Goal: Find specific page/section: Find specific page/section

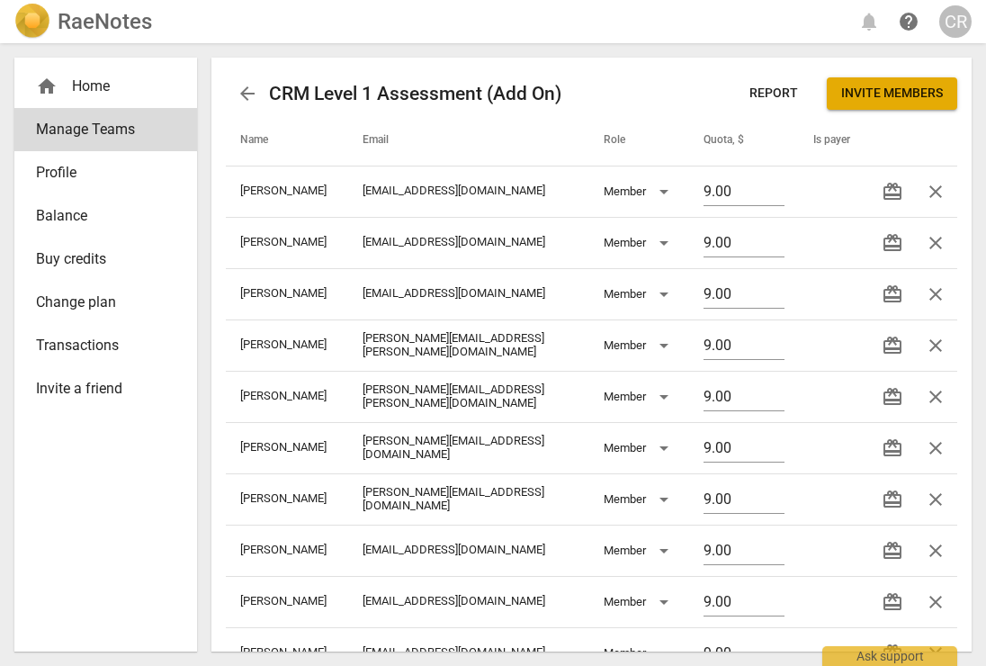
click at [93, 81] on div "home Home" at bounding box center [98, 87] width 125 height 22
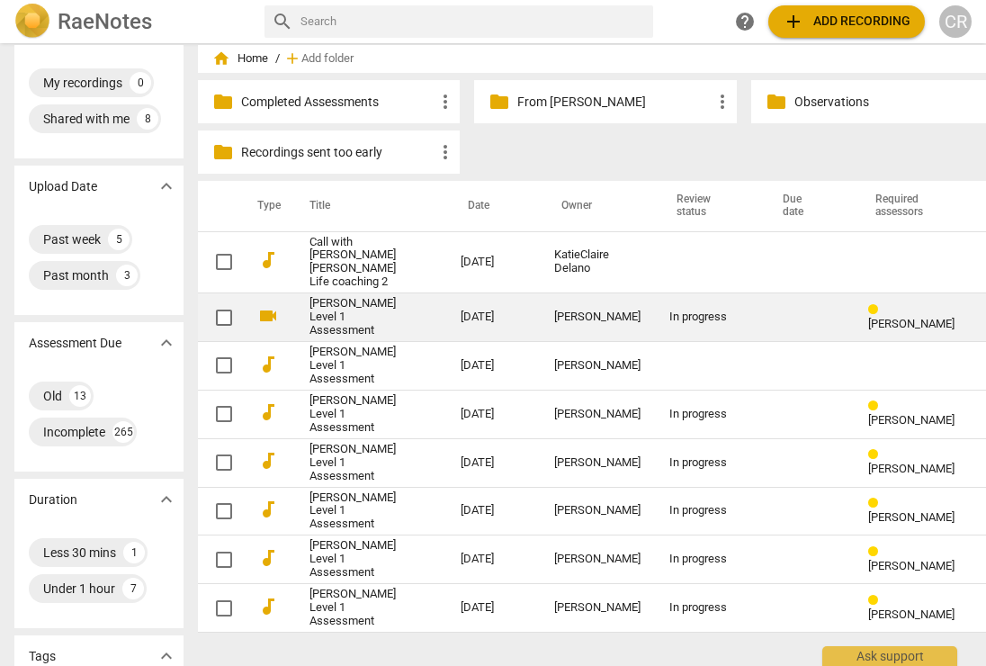
scroll to position [44, 0]
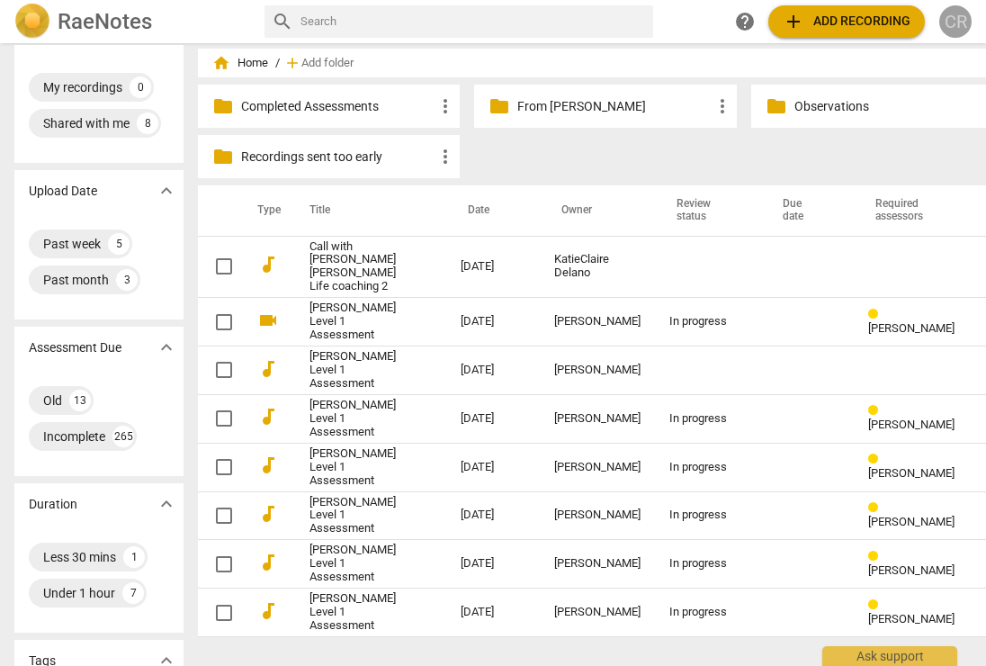
click at [955, 20] on div "CR" at bounding box center [955, 21] width 32 height 32
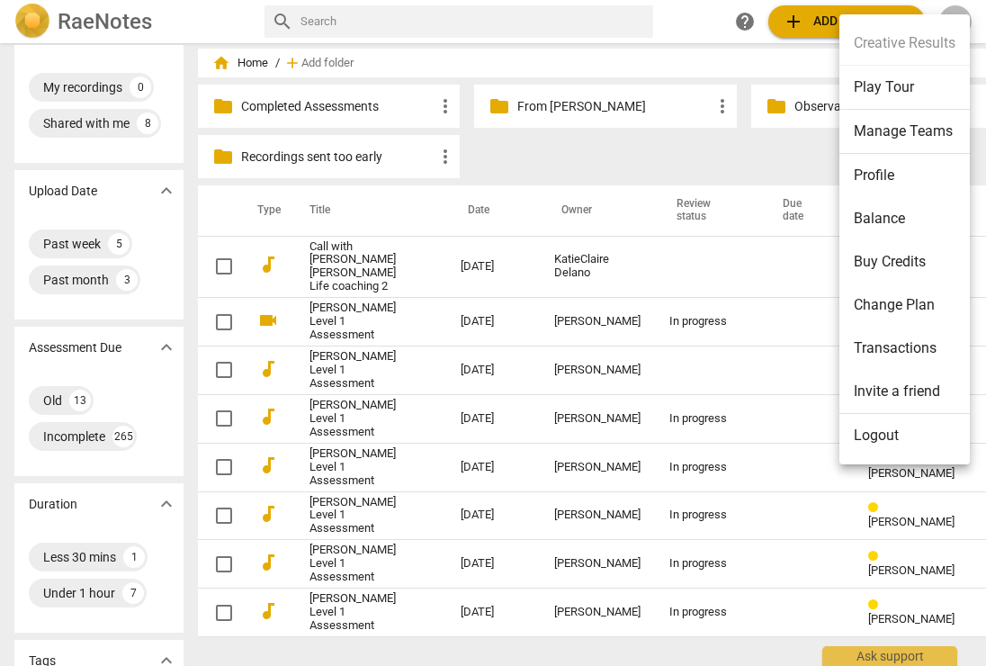
click at [876, 128] on li "Manage Teams" at bounding box center [904, 132] width 130 height 44
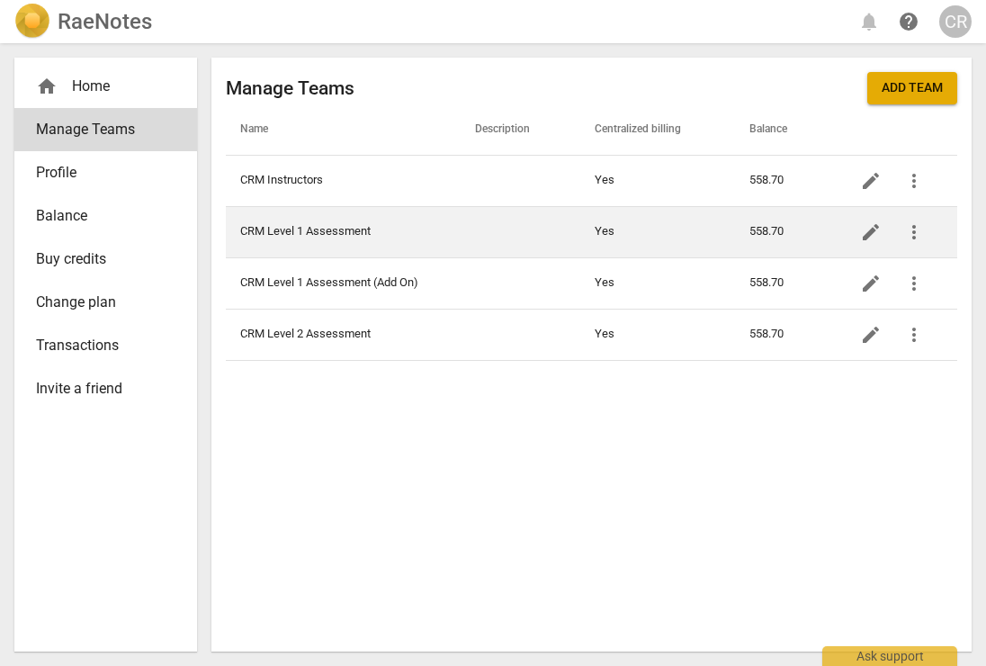
click at [354, 229] on td "CRM Level 1 Assessment" at bounding box center [343, 231] width 235 height 51
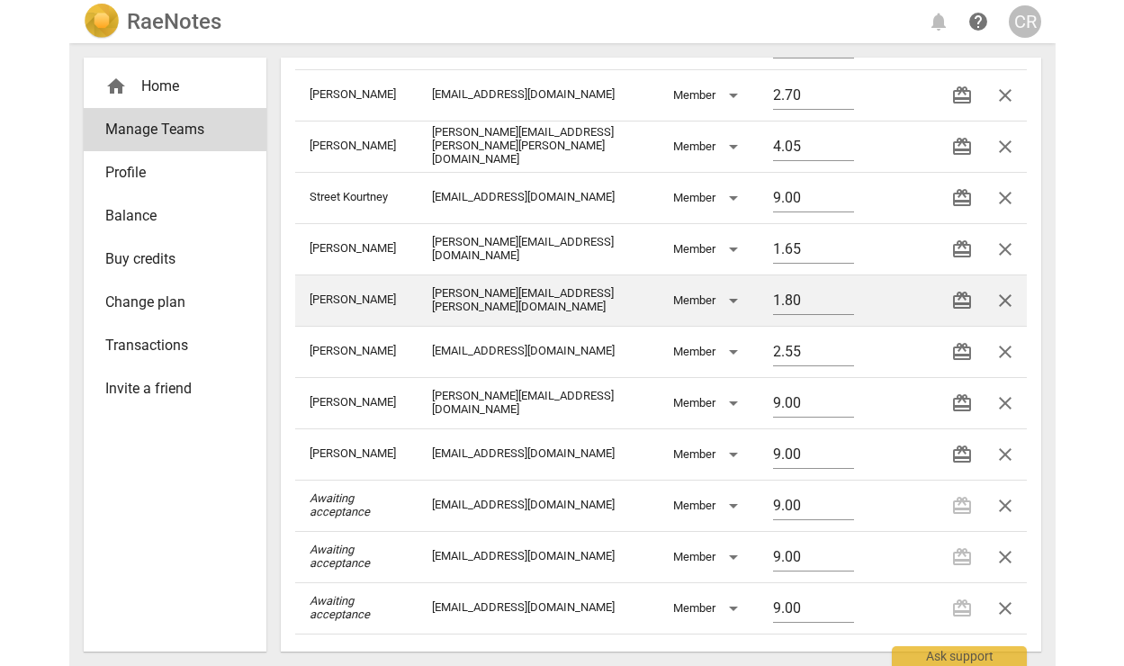
scroll to position [251, 0]
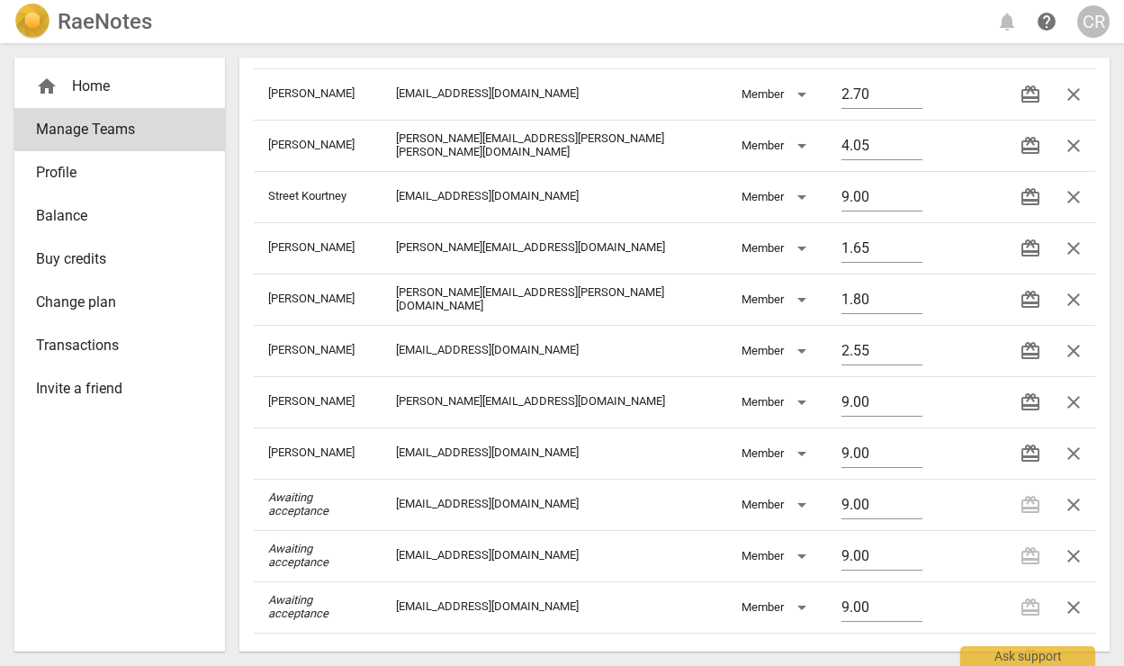
click at [105, 80] on div "home Home" at bounding box center [112, 87] width 153 height 22
